Goal: Navigation & Orientation: Find specific page/section

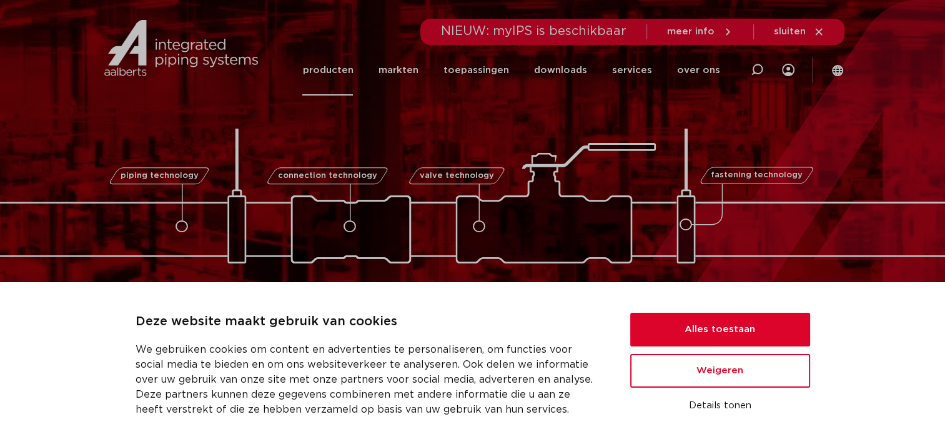
click at [347, 72] on link "producten" at bounding box center [327, 70] width 51 height 51
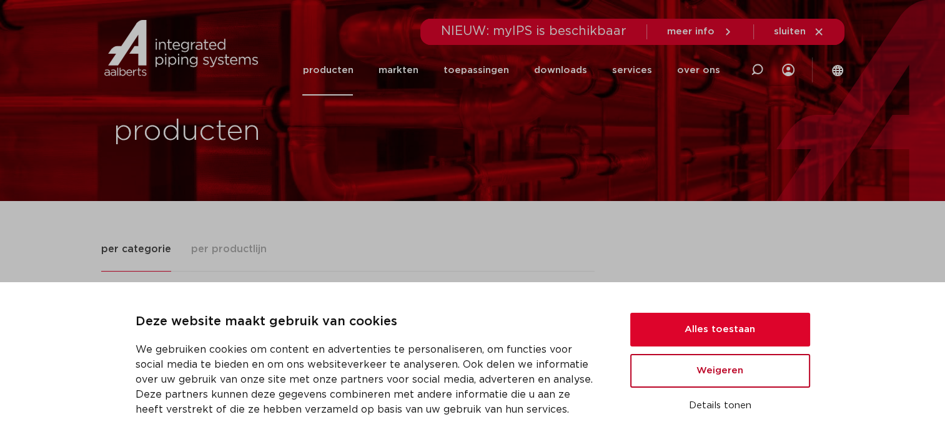
click at [722, 364] on button "Weigeren" at bounding box center [720, 371] width 180 height 34
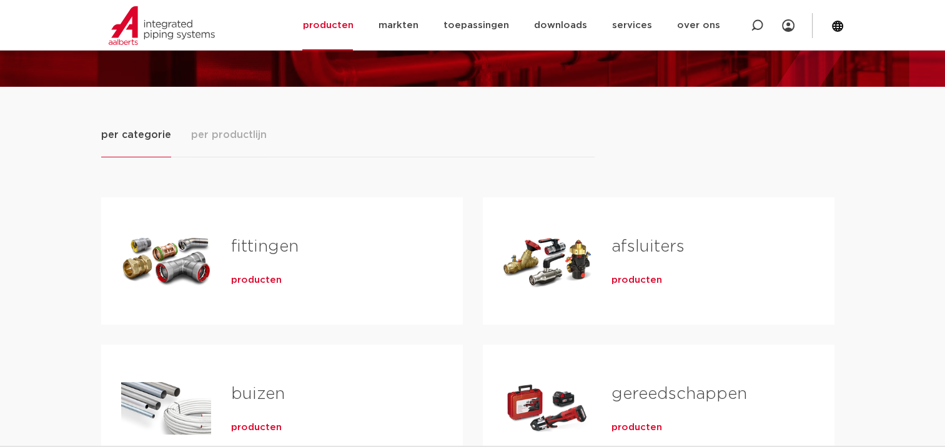
scroll to position [125, 0]
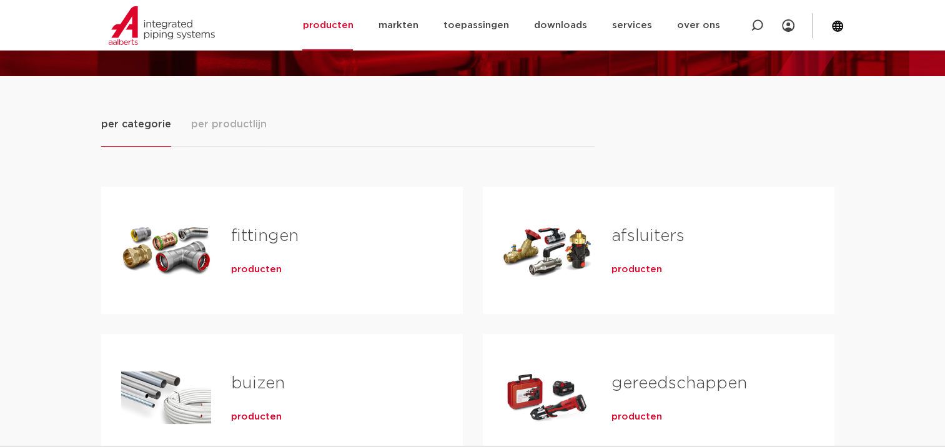
click at [256, 231] on link "fittingen" at bounding box center [264, 236] width 67 height 16
